Goal: Find specific page/section: Find specific page/section

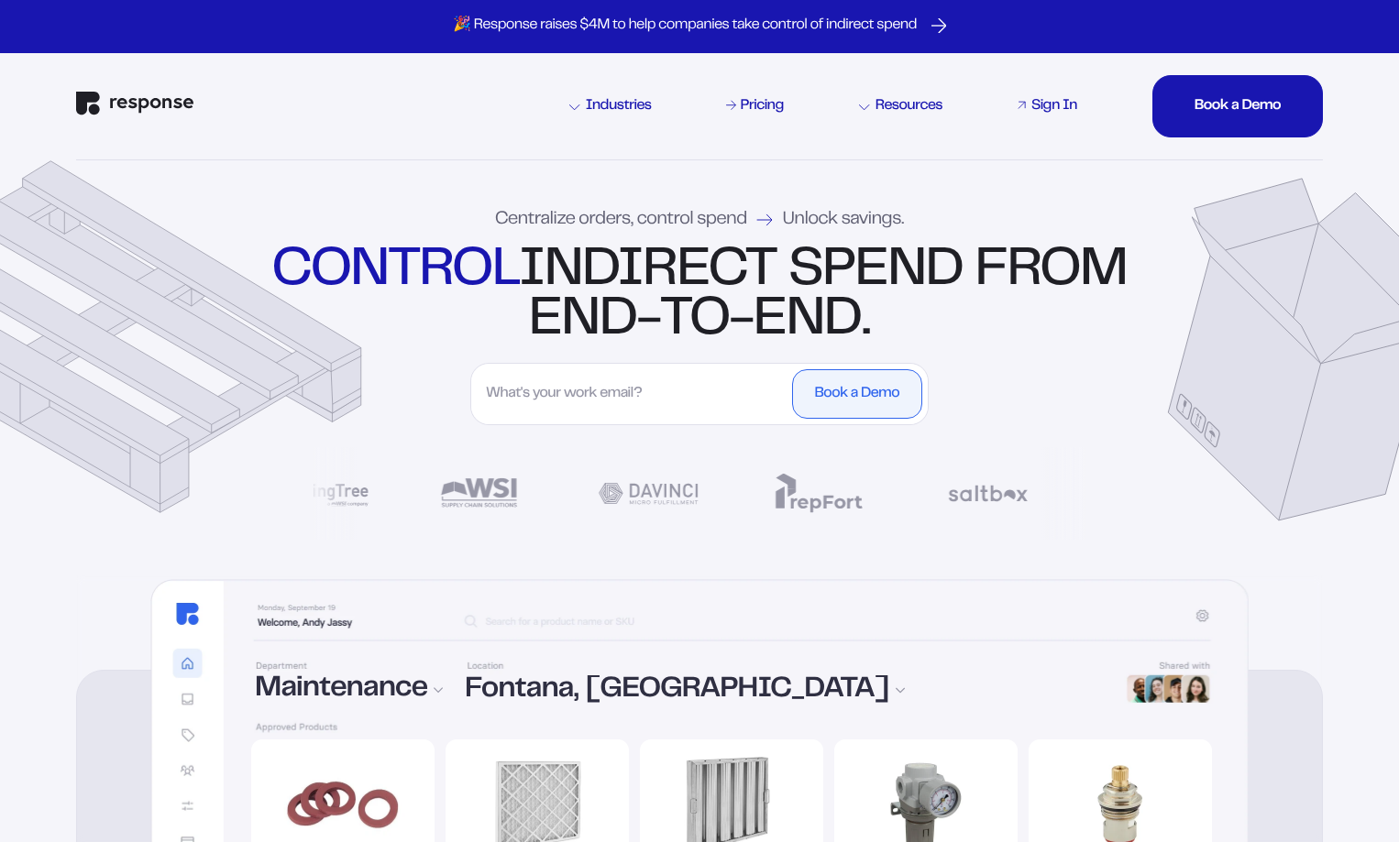
click at [1074, 108] on div "Sign In" at bounding box center [1054, 106] width 46 height 15
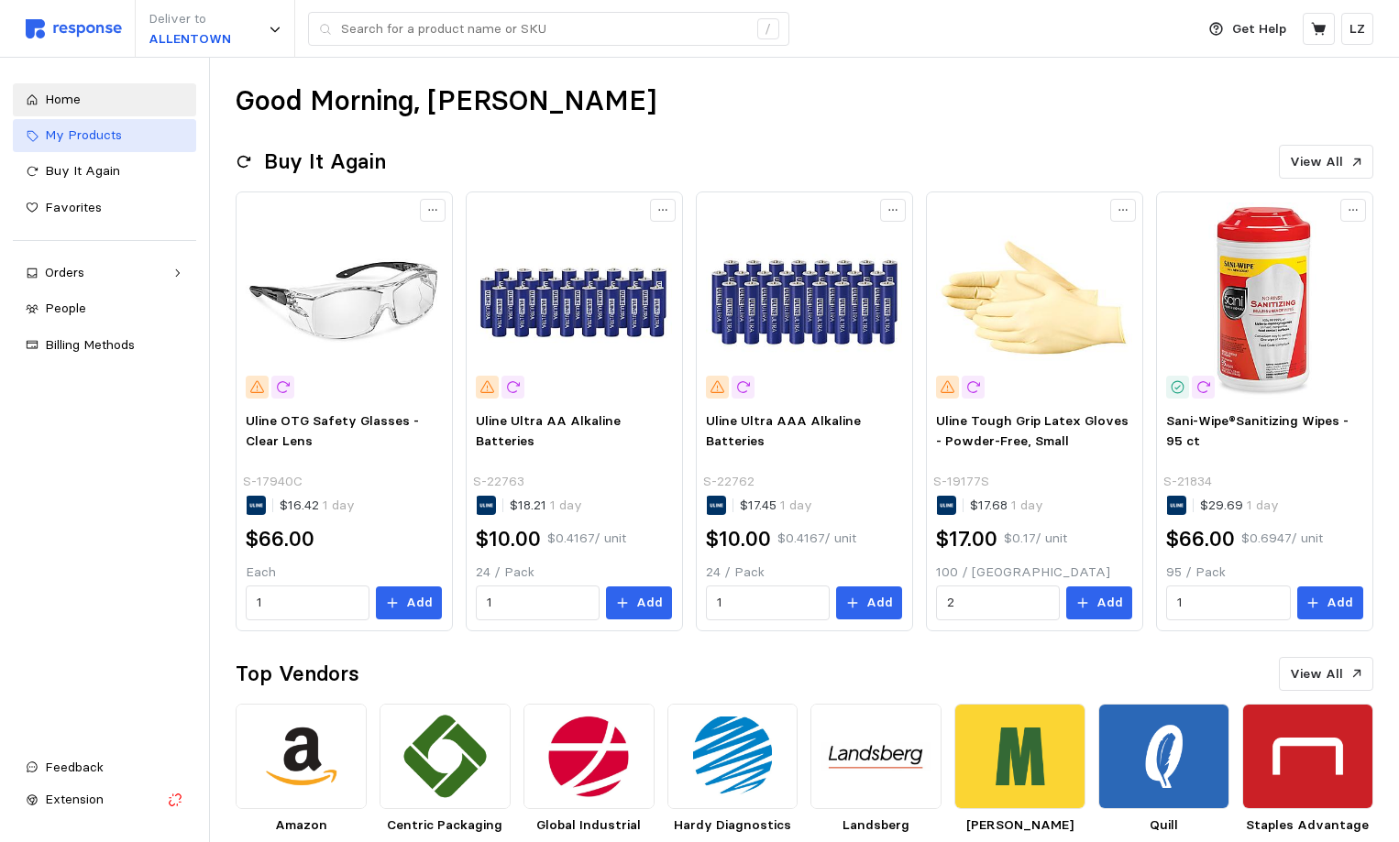
click at [75, 141] on span "My Products" at bounding box center [83, 134] width 77 height 16
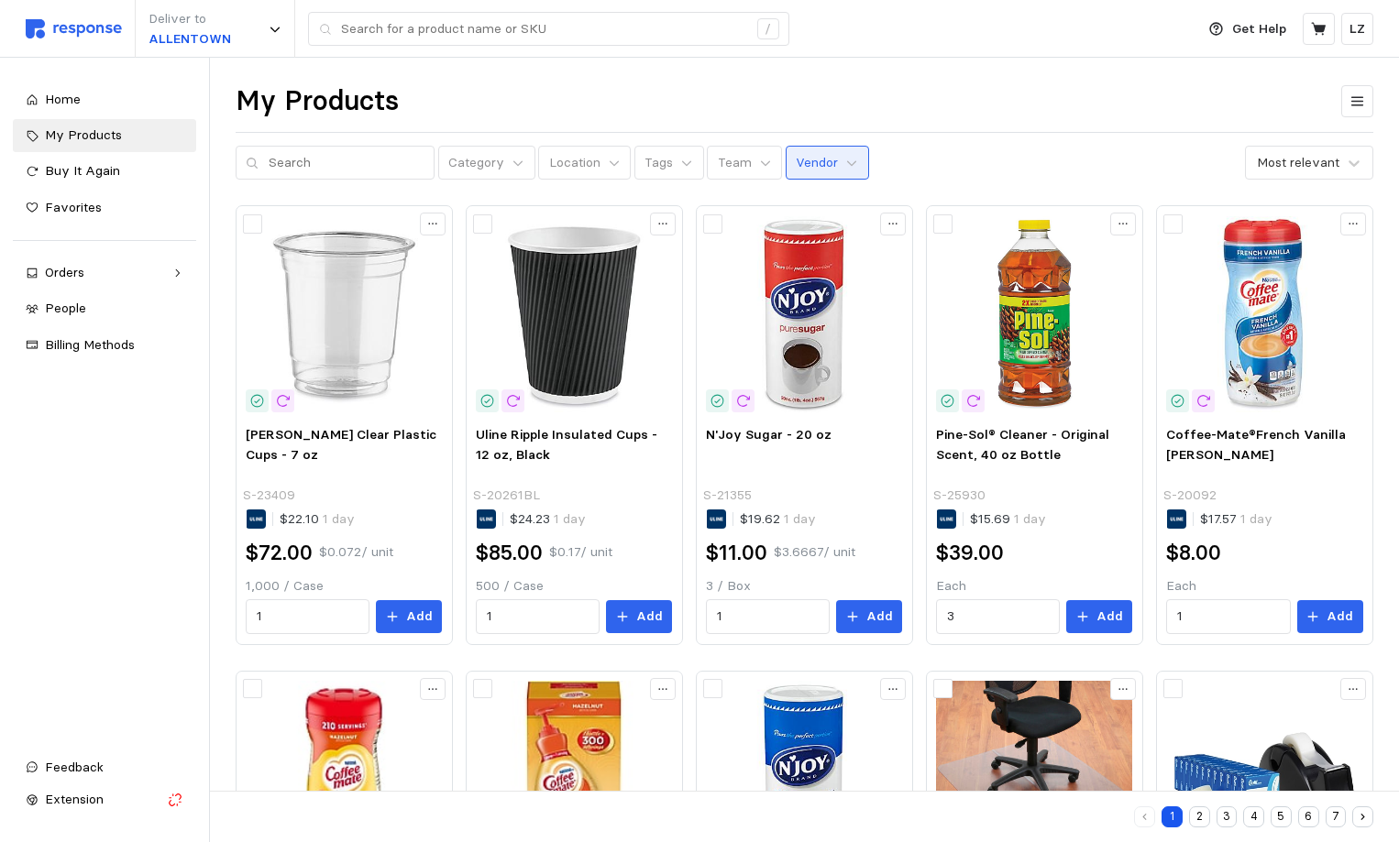
click at [812, 170] on p "Vendor" at bounding box center [817, 163] width 42 height 20
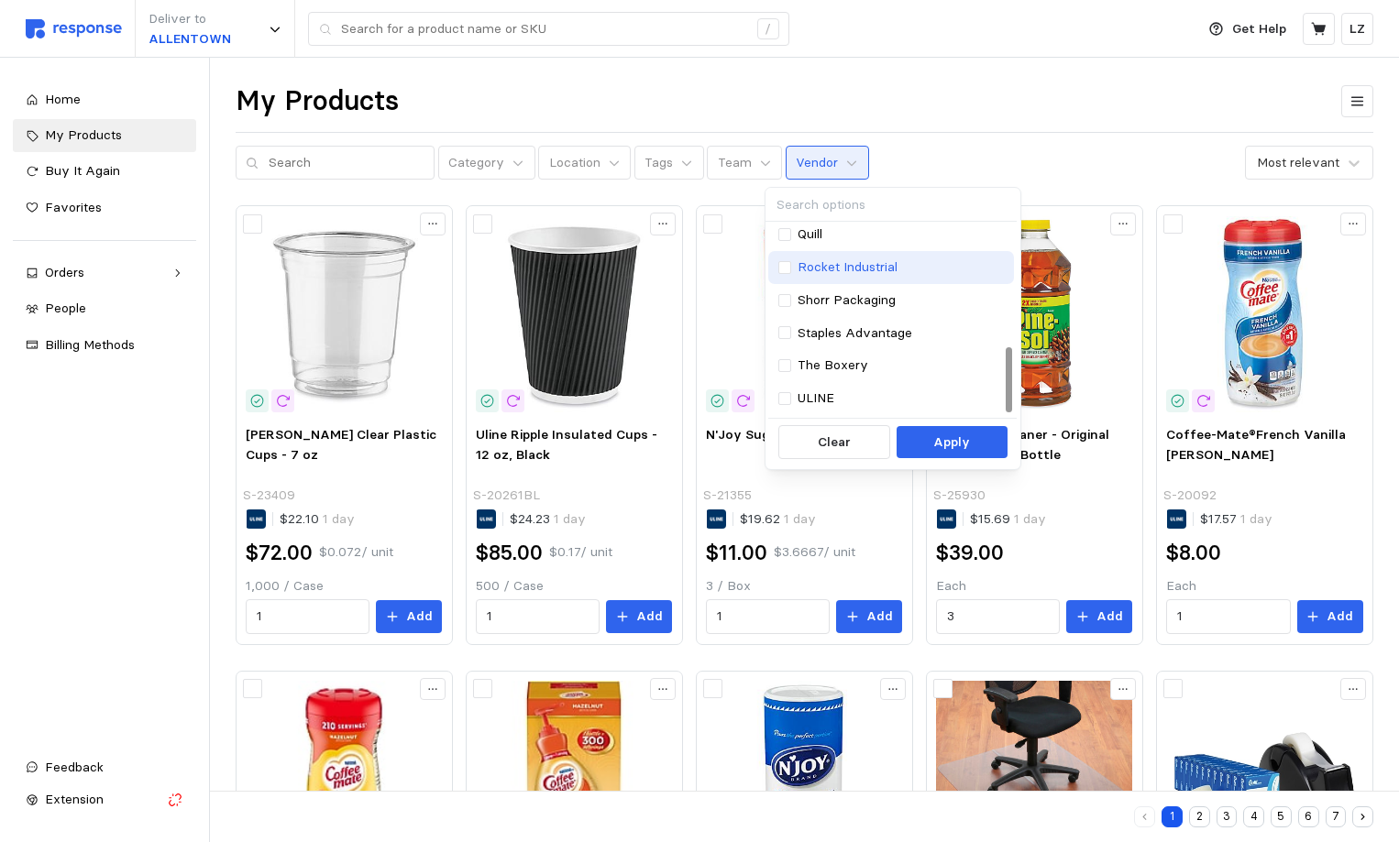
scroll to position [363, 0]
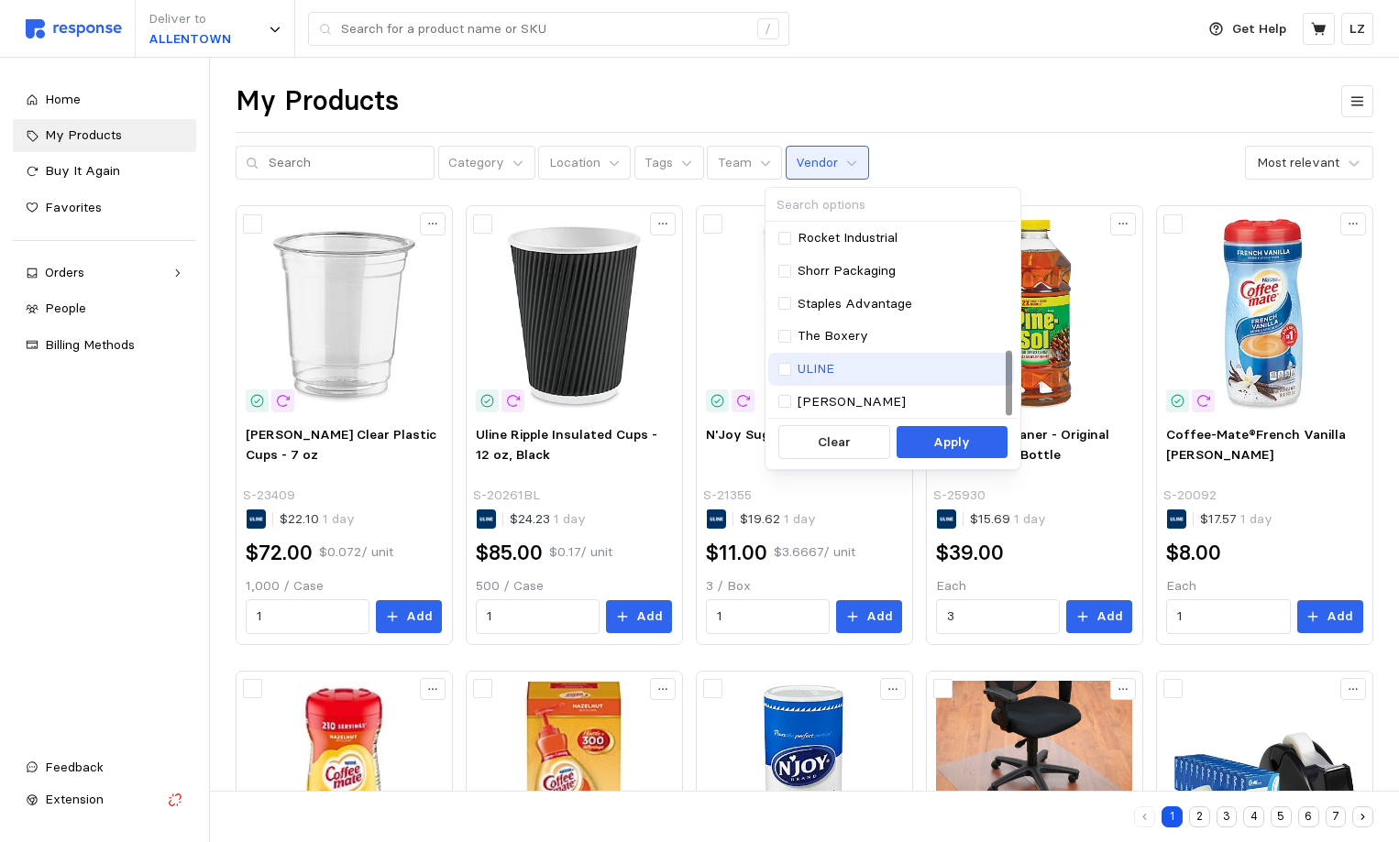
click at [793, 369] on div "ULINE" at bounding box center [891, 369] width 226 height 20
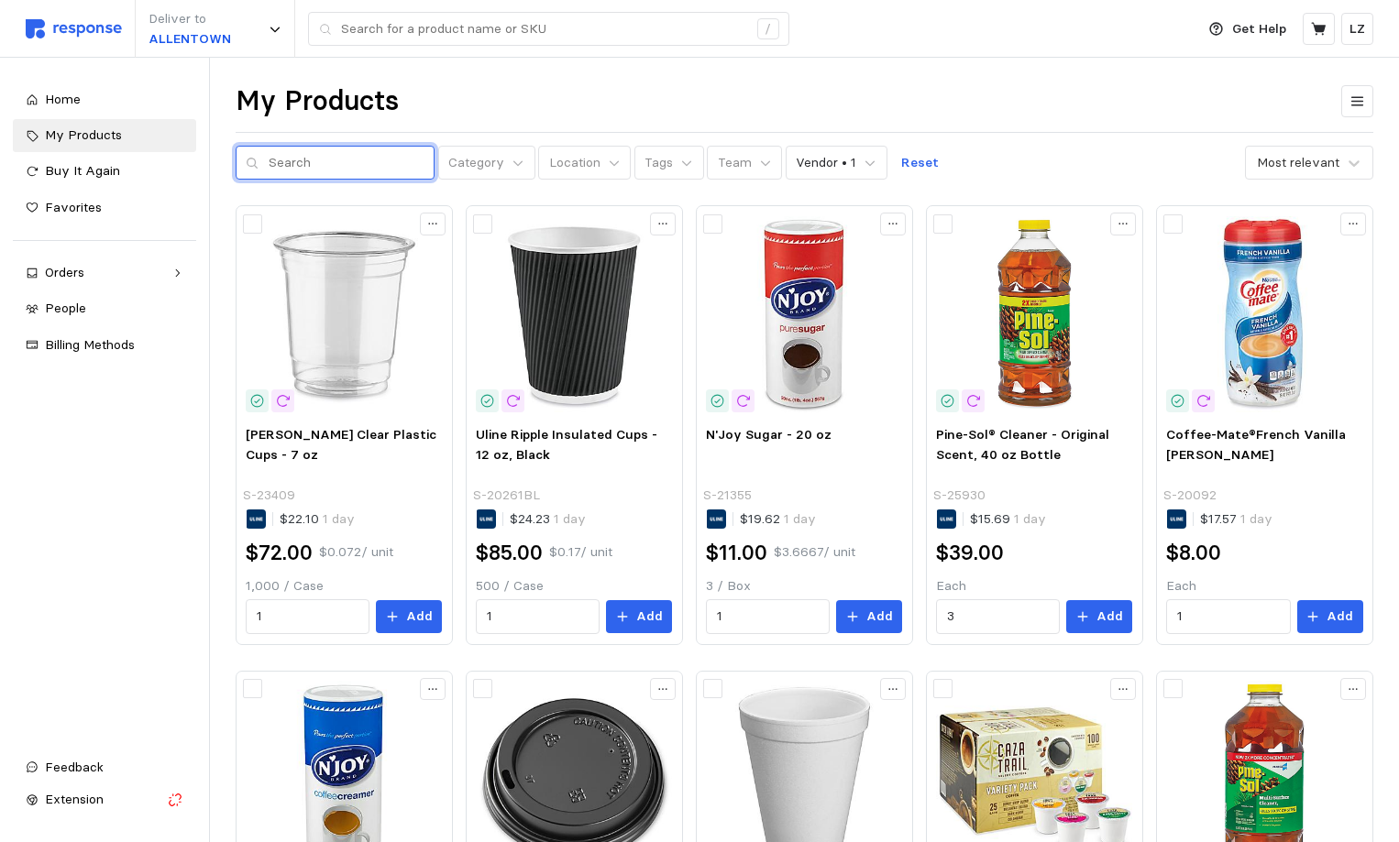
click at [320, 168] on input "text" at bounding box center [347, 163] width 156 height 33
type input "stretch wrap"
